Goal: Transaction & Acquisition: Subscribe to service/newsletter

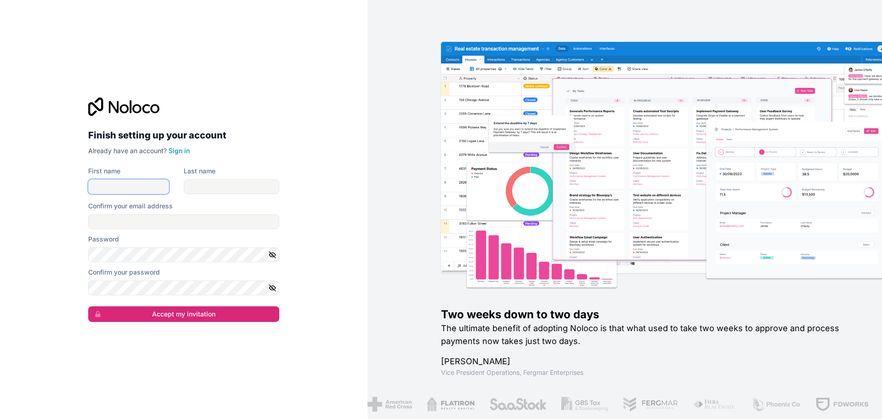
click at [156, 188] on input "First name" at bounding box center [128, 186] width 81 height 15
type input "****"
type input "**********"
click at [190, 222] on input "Confirm your email address" at bounding box center [183, 221] width 191 height 15
type input "**********"
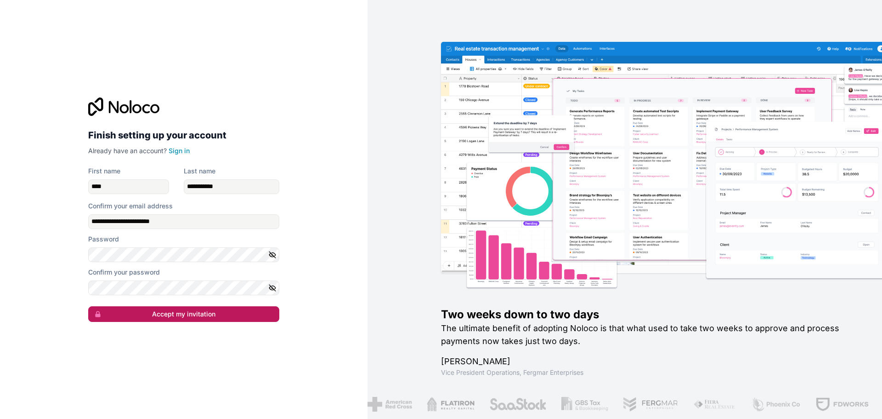
click at [201, 275] on button "Accept my invitation" at bounding box center [183, 314] width 191 height 16
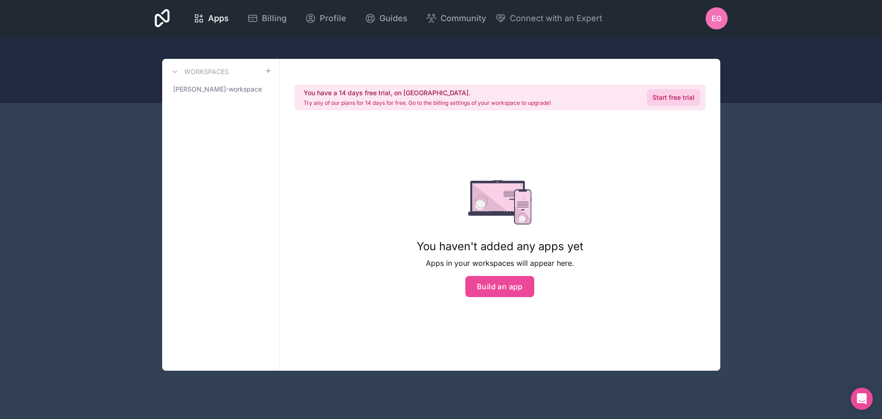
click at [580, 99] on link "Start free trial" at bounding box center [673, 97] width 53 height 17
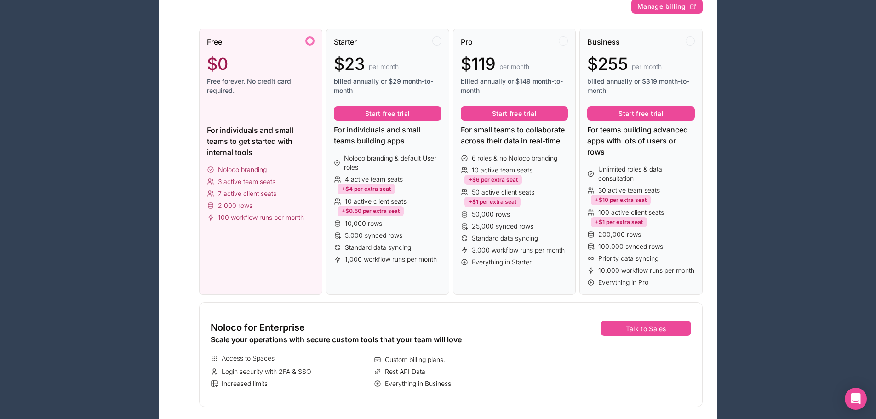
scroll to position [92, 0]
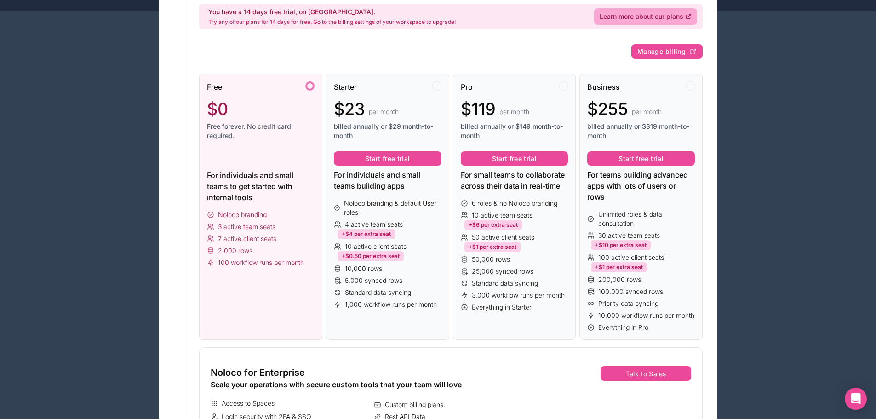
click at [275, 156] on div at bounding box center [261, 158] width 108 height 15
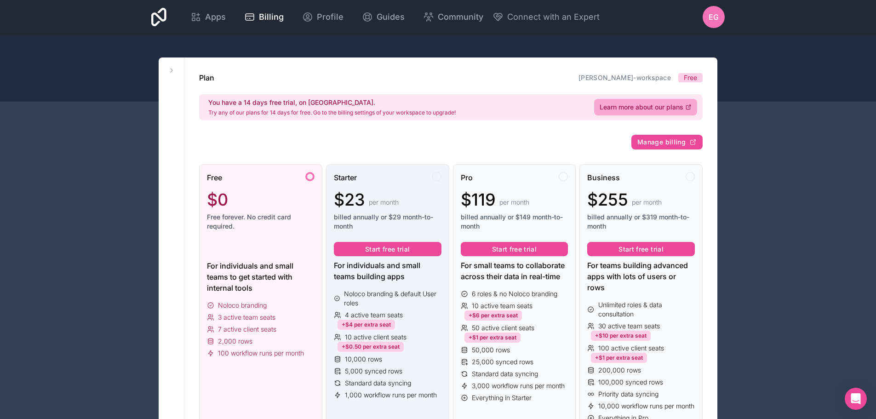
scroll to position [0, 0]
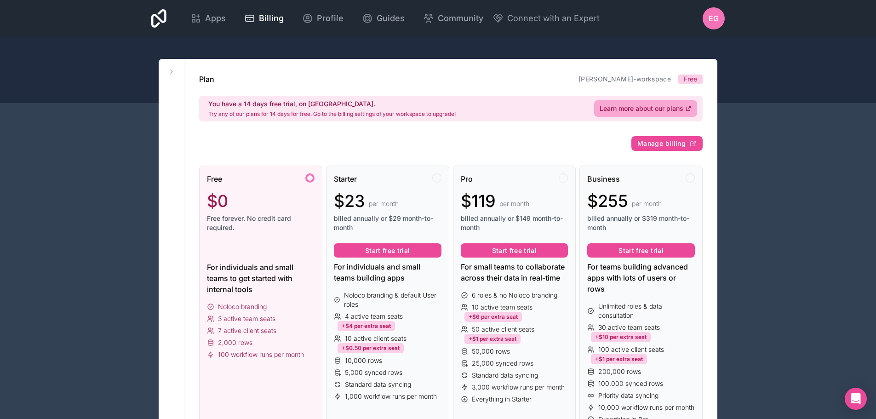
click at [301, 207] on div "$0" at bounding box center [261, 201] width 108 height 18
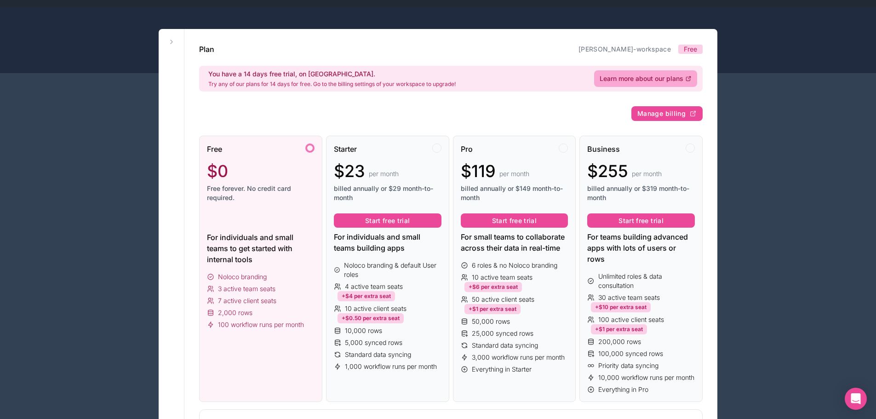
scroll to position [46, 0]
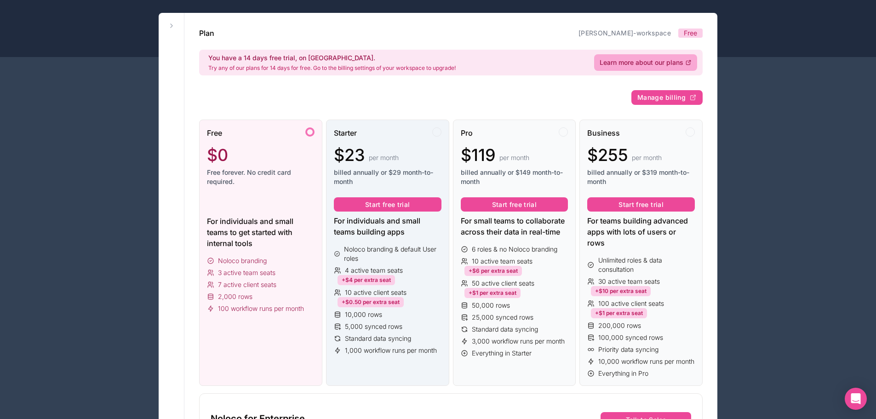
click at [435, 133] on div at bounding box center [436, 131] width 9 height 9
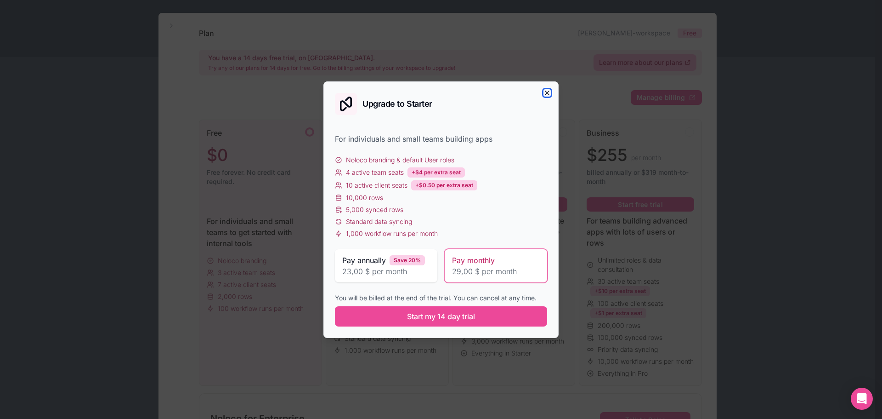
click at [546, 93] on icon "button" at bounding box center [547, 92] width 7 height 7
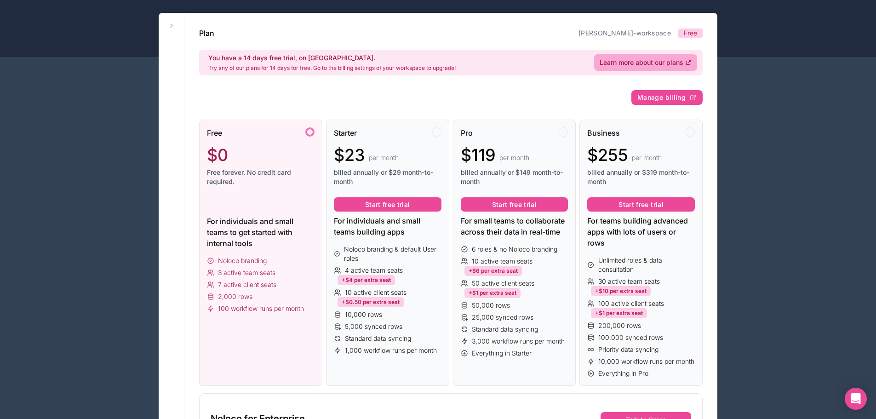
click at [311, 188] on div "Free $0 Free forever. No credit card required." at bounding box center [261, 160] width 108 height 66
click at [170, 23] on icon at bounding box center [171, 25] width 7 height 7
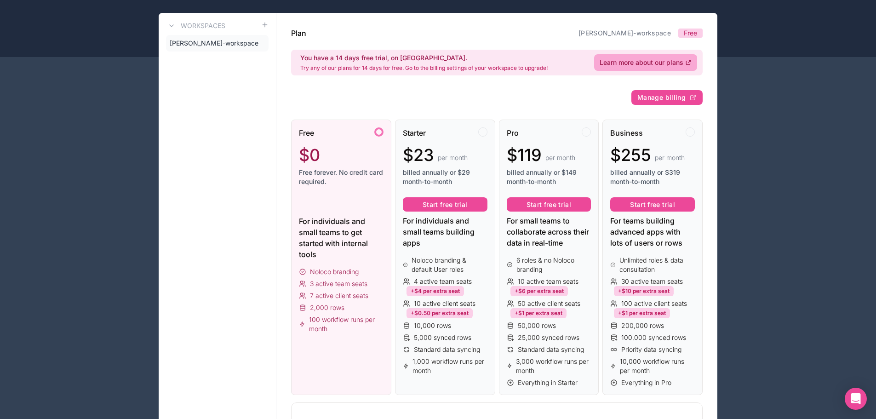
click at [347, 30] on div "Plan erik-gulbrandsen-workspace Free" at bounding box center [496, 33] width 411 height 11
click at [580, 29] on span "Free" at bounding box center [689, 32] width 13 height 9
click at [580, 60] on span "Learn more about our plans" at bounding box center [641, 62] width 84 height 9
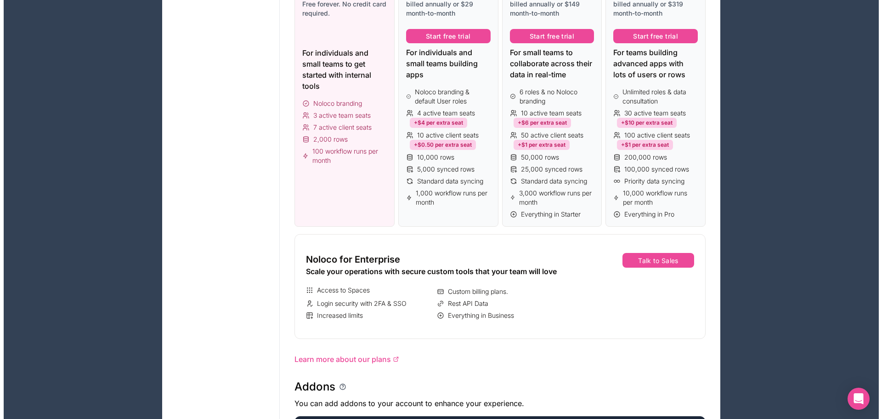
scroll to position [92, 0]
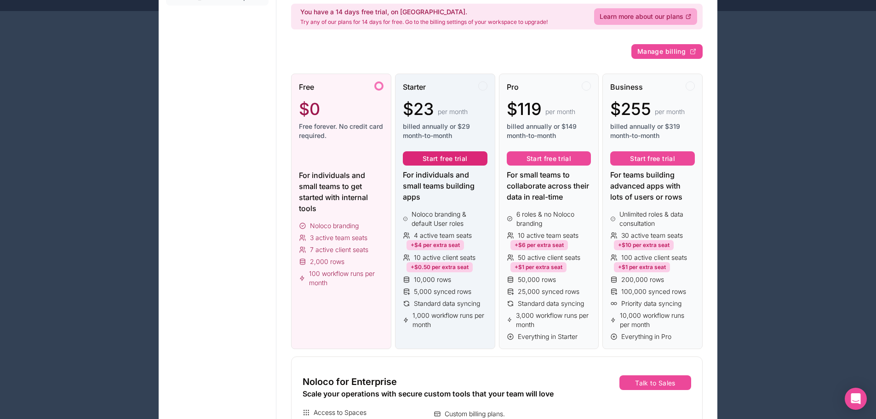
click at [443, 162] on button "Start free trial" at bounding box center [445, 158] width 85 height 15
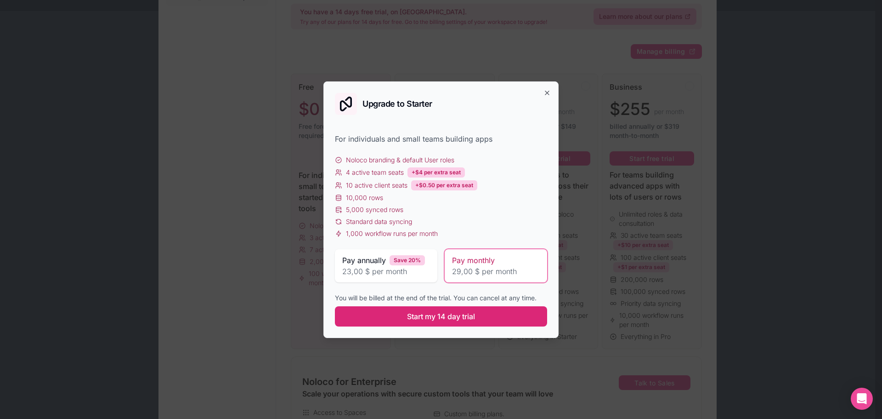
click at [453, 275] on span "Start my 14 day trial" at bounding box center [441, 316] width 68 height 11
